Goal: Task Accomplishment & Management: Manage account settings

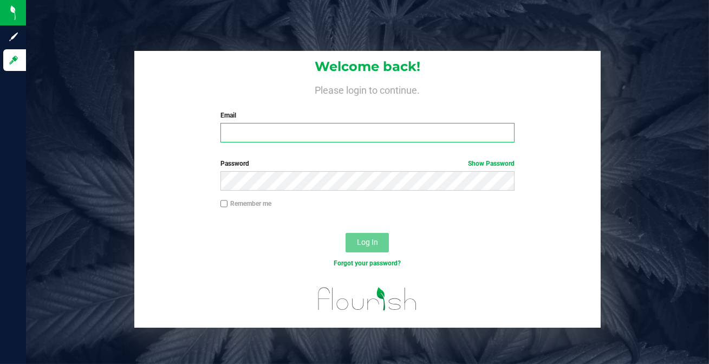
type input "[EMAIL_ADDRESS][DOMAIN_NAME]"
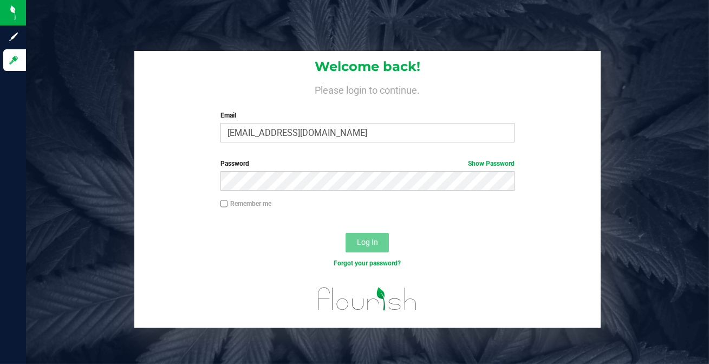
click at [287, 226] on div at bounding box center [367, 223] width 466 height 9
click at [359, 237] on button "Log In" at bounding box center [366, 242] width 43 height 19
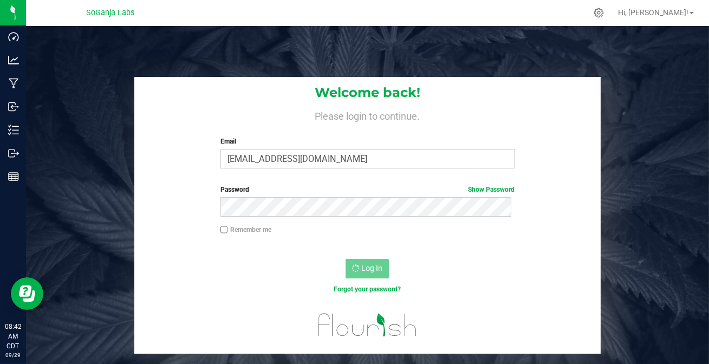
click at [272, 276] on div "Log In" at bounding box center [367, 272] width 466 height 36
click at [221, 226] on input "Remember me" at bounding box center [224, 230] width 8 height 8
checkbox input "true"
drag, startPoint x: 279, startPoint y: 254, endPoint x: 290, endPoint y: 243, distance: 16.1
click at [279, 254] on div "Log In" at bounding box center [367, 272] width 466 height 36
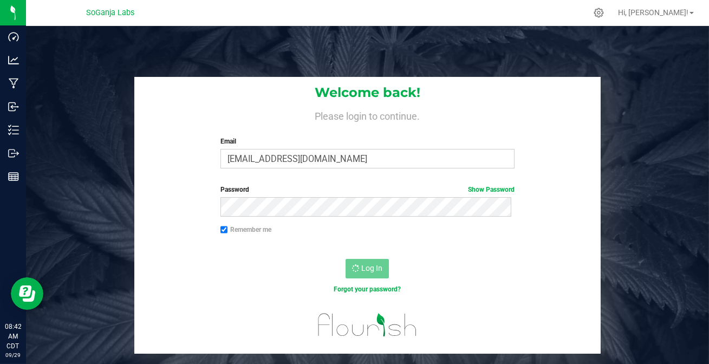
click at [240, 285] on div "Forgot your password?" at bounding box center [367, 289] width 311 height 10
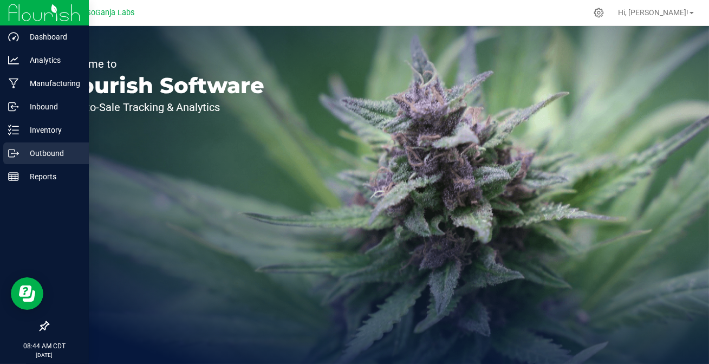
click at [14, 150] on icon at bounding box center [13, 153] width 11 height 11
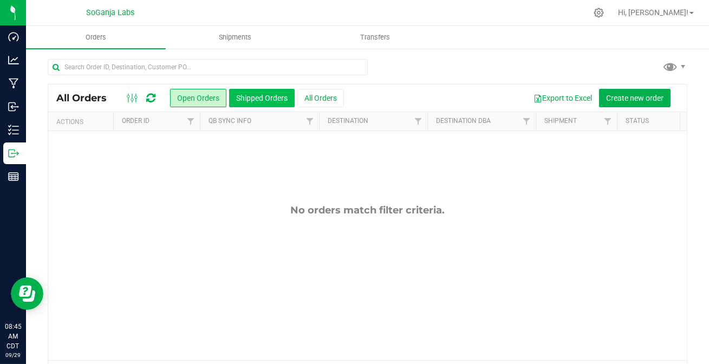
click at [262, 102] on button "Shipped Orders" at bounding box center [262, 98] width 66 height 18
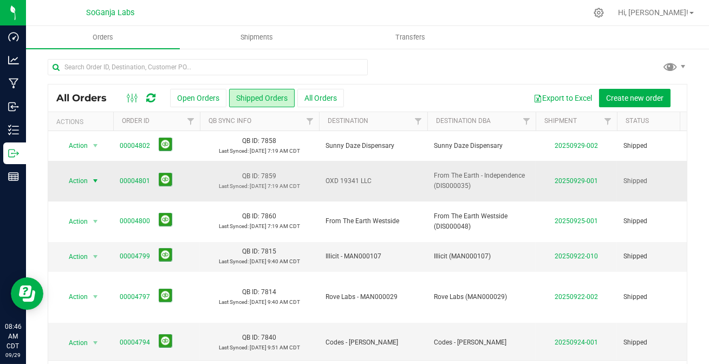
click at [94, 180] on span "select" at bounding box center [95, 180] width 9 height 9
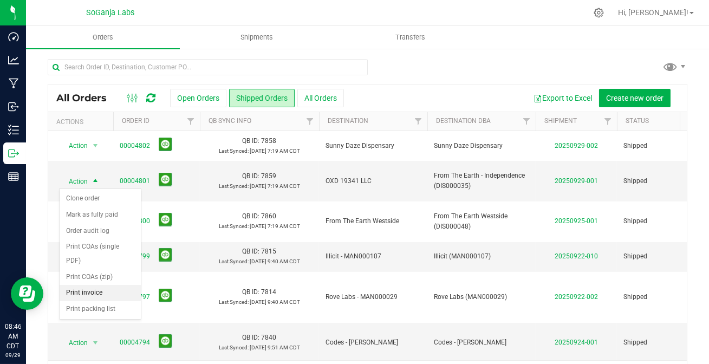
click at [91, 285] on li "Print invoice" at bounding box center [100, 293] width 81 height 16
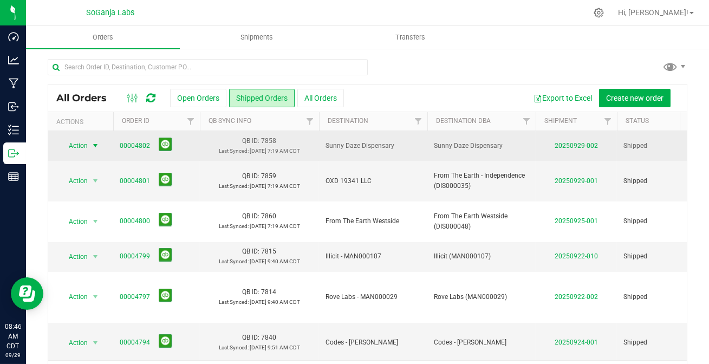
click at [95, 144] on span "select" at bounding box center [95, 145] width 9 height 9
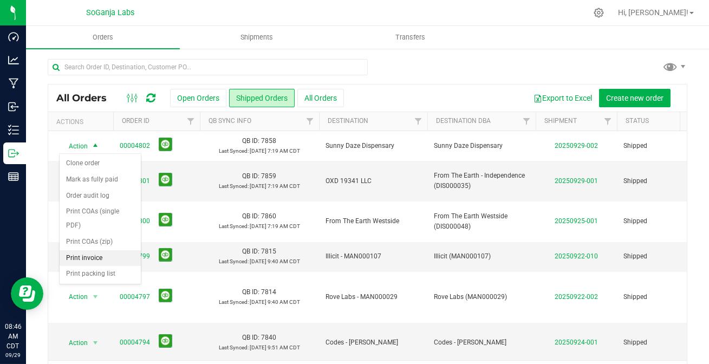
click at [92, 250] on li "Print invoice" at bounding box center [100, 258] width 81 height 16
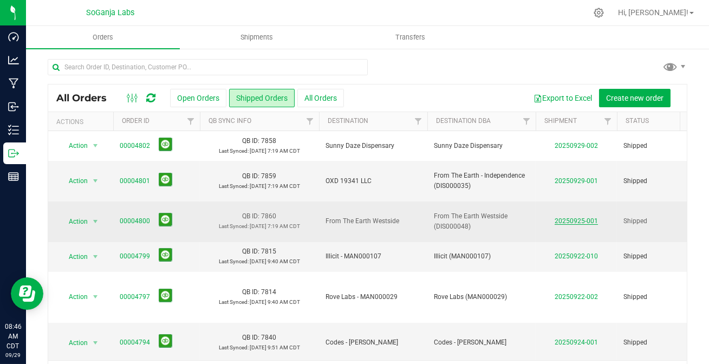
click at [568, 217] on link "20250925-001" at bounding box center [575, 221] width 43 height 8
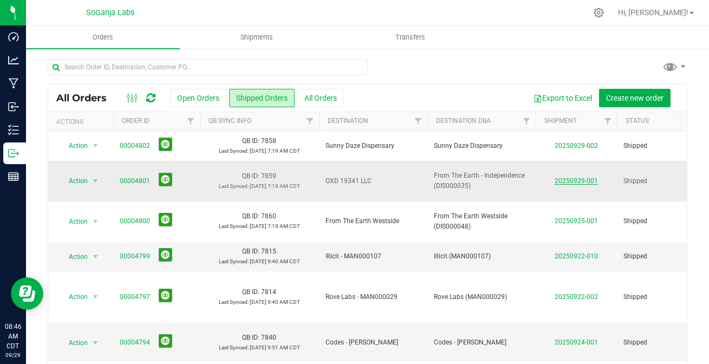
click at [570, 182] on link "20250929-001" at bounding box center [575, 181] width 43 height 8
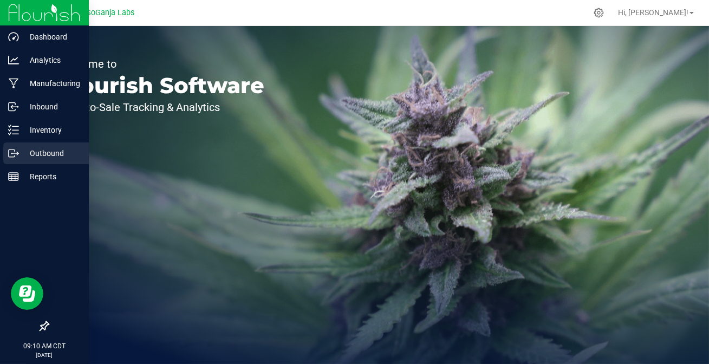
click at [17, 152] on icon at bounding box center [13, 153] width 11 height 11
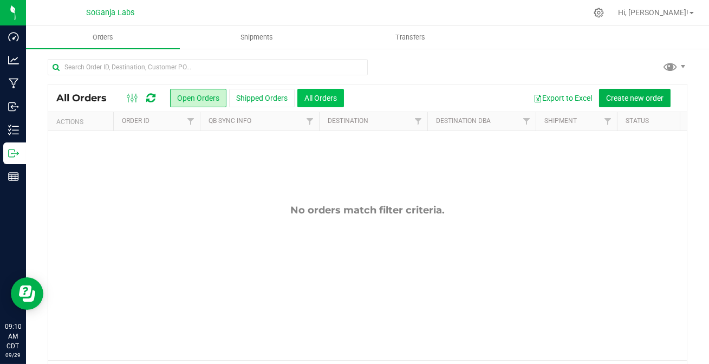
click at [319, 97] on button "All Orders" at bounding box center [320, 98] width 47 height 18
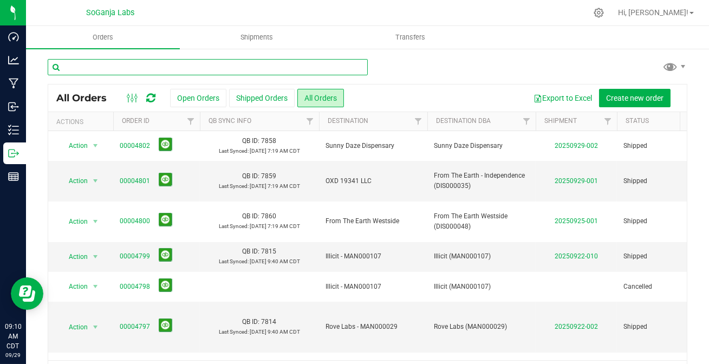
click at [187, 66] on input "text" at bounding box center [208, 67] width 320 height 16
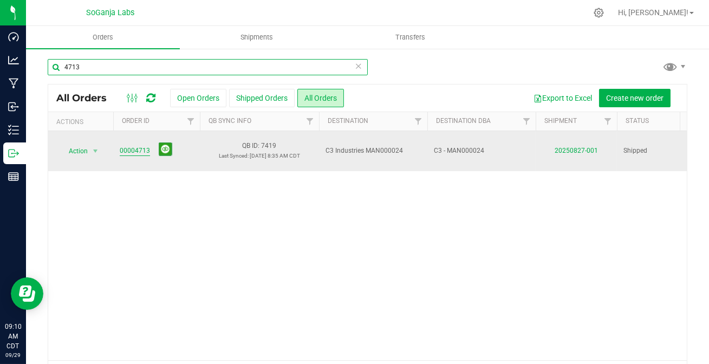
type input "4713"
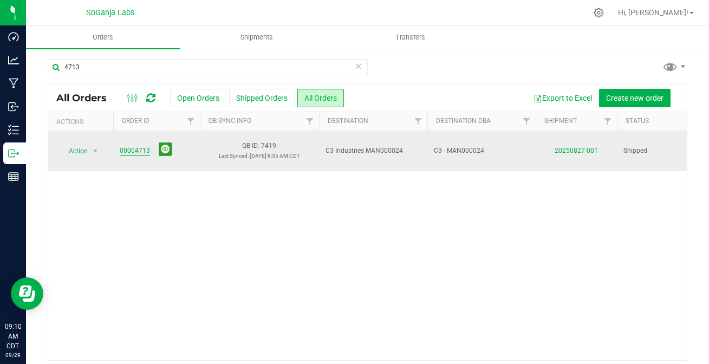
click at [129, 151] on link "00004713" at bounding box center [135, 151] width 30 height 10
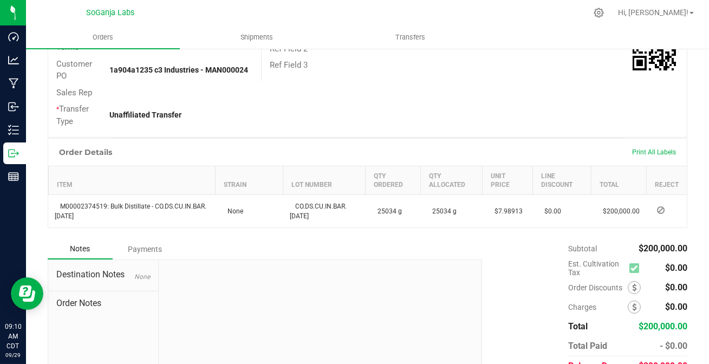
scroll to position [295, 0]
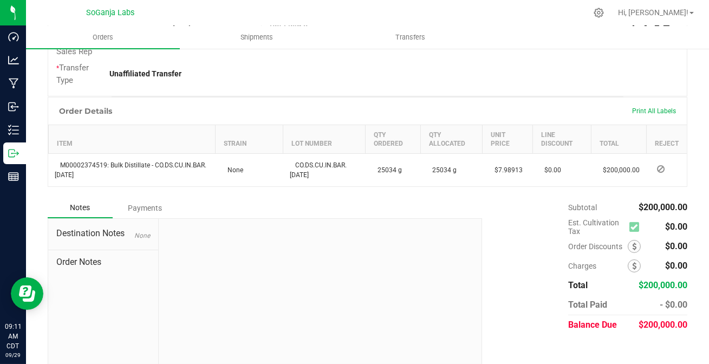
click at [137, 206] on div "Payments" at bounding box center [145, 207] width 65 height 19
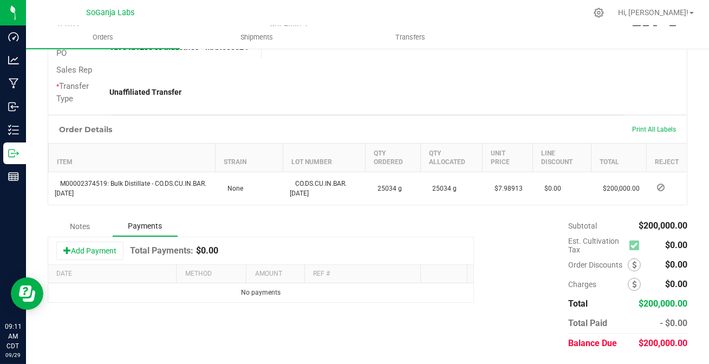
scroll to position [276, 0]
click at [94, 257] on button "Add Payment" at bounding box center [89, 251] width 67 height 18
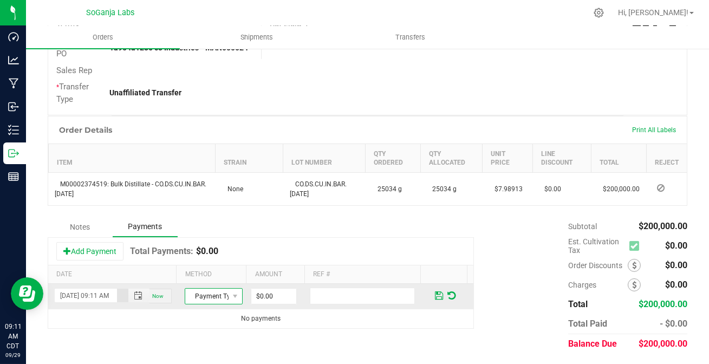
scroll to position [0, 0]
click at [211, 294] on span "Payment Type" at bounding box center [206, 296] width 43 height 15
click at [200, 265] on li "ACH & Bank Transfer" at bounding box center [208, 262] width 55 height 15
click at [258, 298] on input "0" at bounding box center [273, 296] width 45 height 15
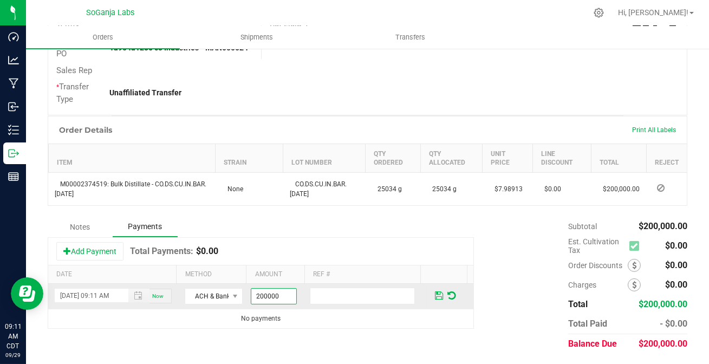
type input "$200,000.00"
click at [435, 291] on span at bounding box center [439, 296] width 8 height 10
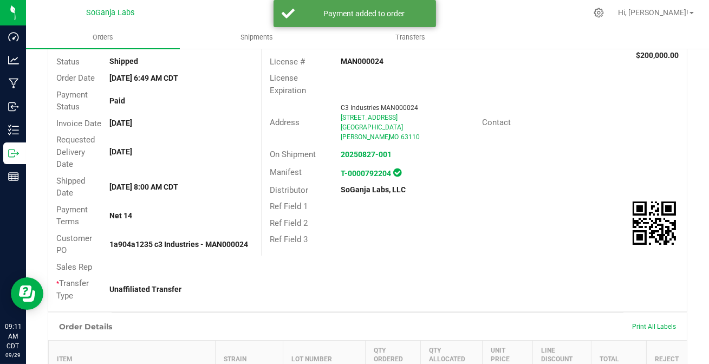
scroll to position [0, 0]
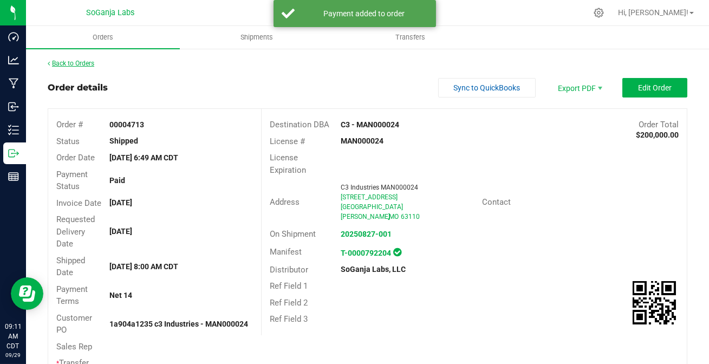
click at [88, 61] on link "Back to Orders" at bounding box center [71, 64] width 47 height 8
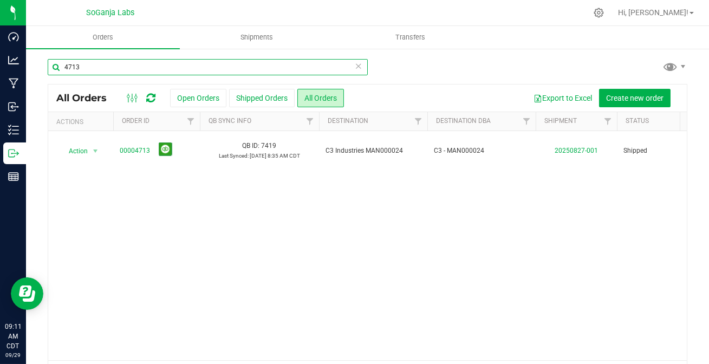
click at [358, 67] on input "4713" at bounding box center [208, 67] width 320 height 16
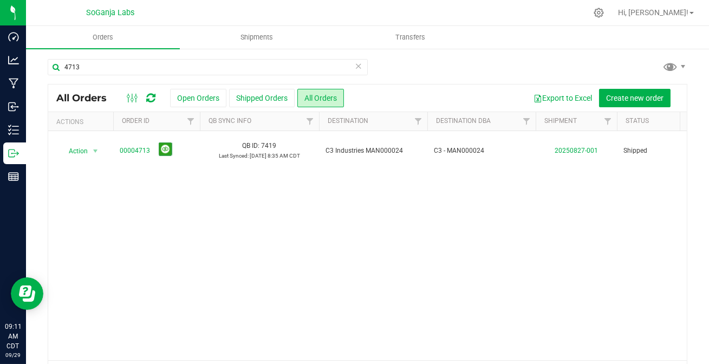
click at [355, 65] on icon at bounding box center [359, 65] width 8 height 13
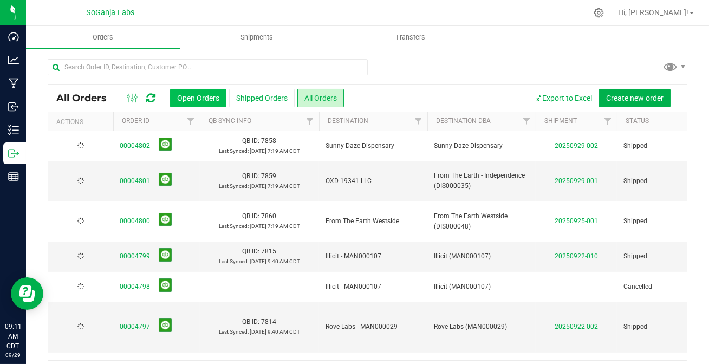
click at [197, 92] on button "Open Orders" at bounding box center [198, 98] width 56 height 18
